Goal: Navigation & Orientation: Find specific page/section

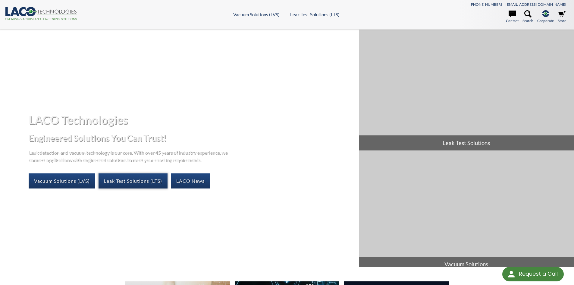
click at [141, 182] on link "Leak Test Solutions (LTS)" at bounding box center [133, 180] width 69 height 15
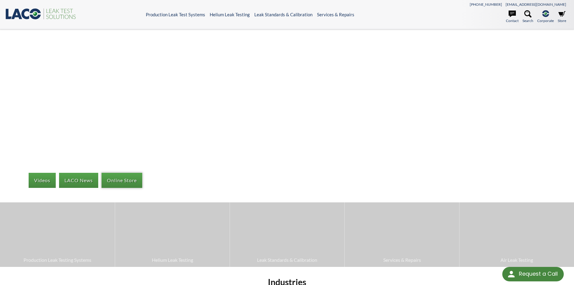
click at [119, 177] on link "Online Store" at bounding box center [122, 180] width 41 height 15
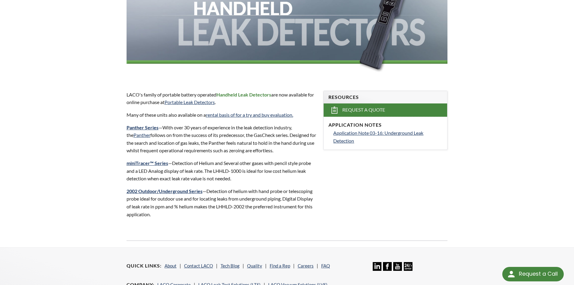
scroll to position [121, 0]
click at [204, 102] on link "Portable Leak Detectors" at bounding box center [190, 102] width 50 height 6
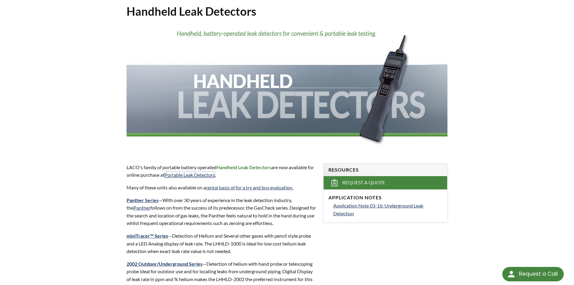
scroll to position [90, 0]
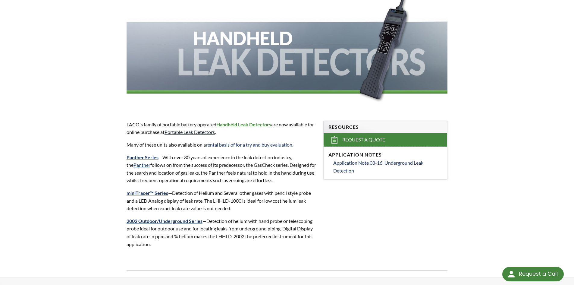
click at [182, 133] on link "Portable Leak Detectors" at bounding box center [190, 132] width 50 height 6
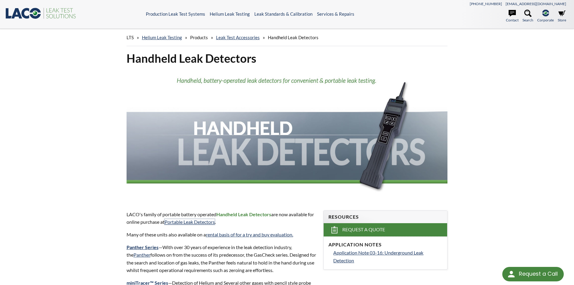
scroll to position [0, 0]
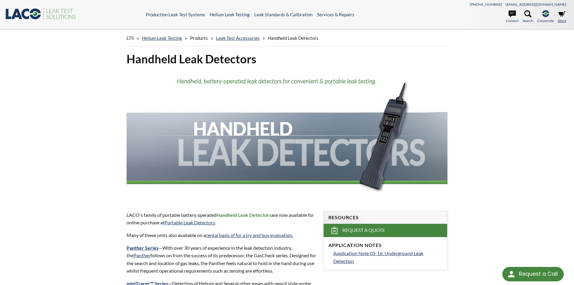
click at [564, 15] on icon at bounding box center [562, 13] width 7 height 5
click at [241, 39] on link "Leak Test Accessories" at bounding box center [238, 37] width 44 height 5
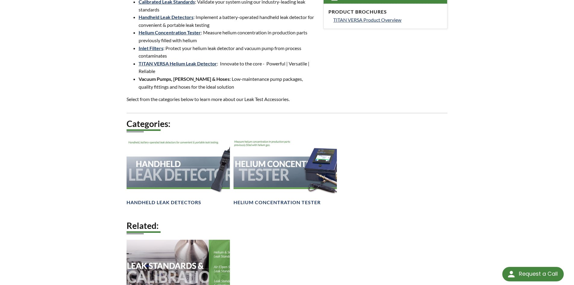
scroll to position [332, 0]
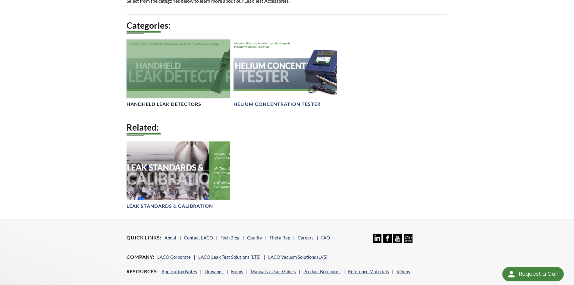
click at [177, 84] on div at bounding box center [178, 69] width 103 height 58
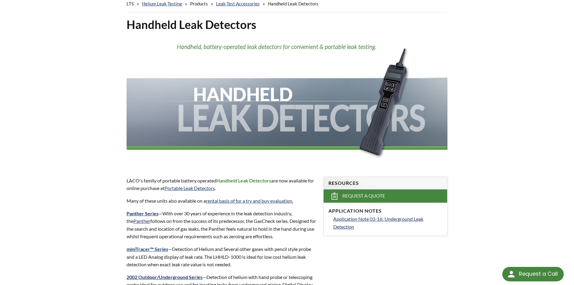
scroll to position [121, 0]
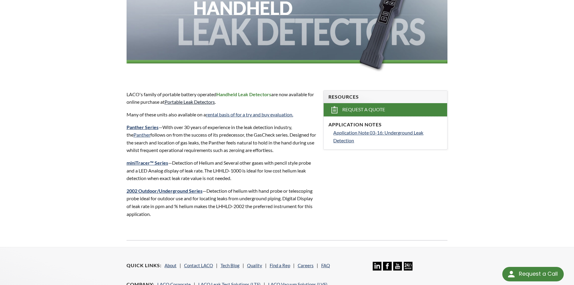
click at [208, 103] on link "Portable Leak Detectors" at bounding box center [190, 102] width 50 height 6
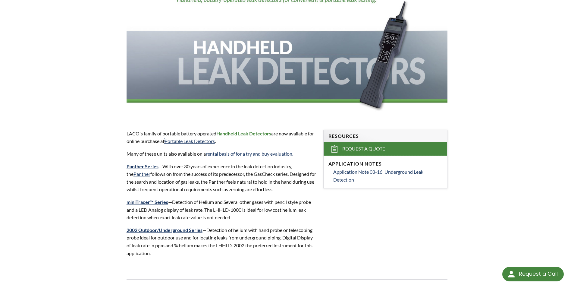
scroll to position [0, 0]
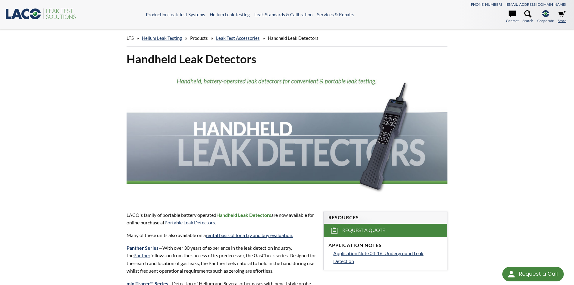
click at [560, 22] on link "Store" at bounding box center [562, 16] width 8 height 13
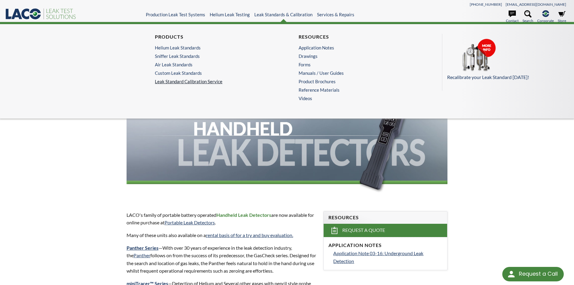
click at [179, 81] on link "Leak Standard Calibration Service" at bounding box center [215, 81] width 121 height 5
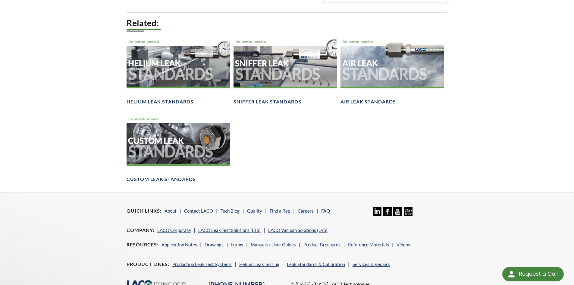
scroll to position [392, 0]
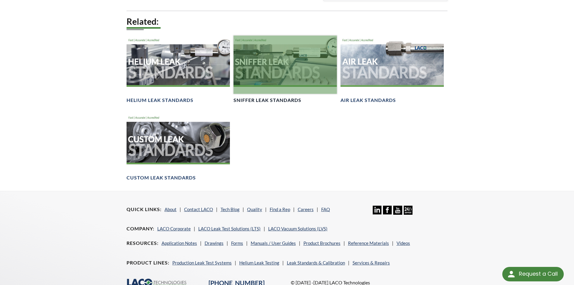
click at [265, 67] on div at bounding box center [285, 65] width 103 height 58
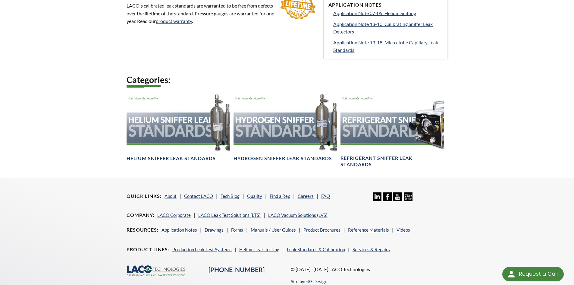
scroll to position [355, 0]
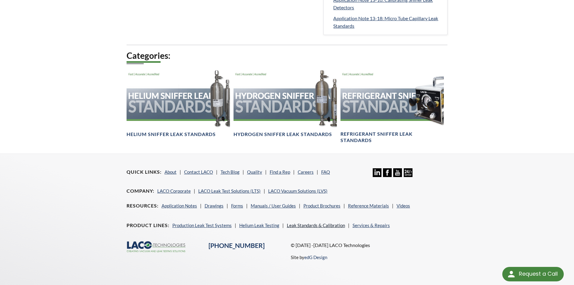
click at [309, 224] on link "Leak Standards & Calibration" at bounding box center [316, 225] width 58 height 5
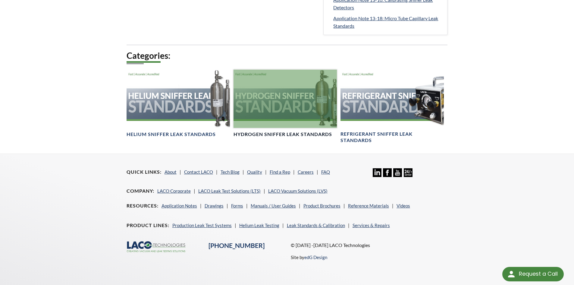
click at [292, 109] on div at bounding box center [285, 99] width 103 height 58
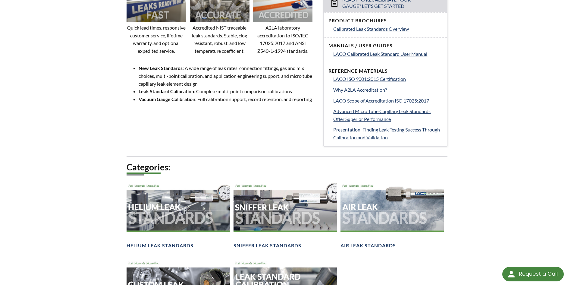
scroll to position [422, 0]
